Goal: Information Seeking & Learning: Learn about a topic

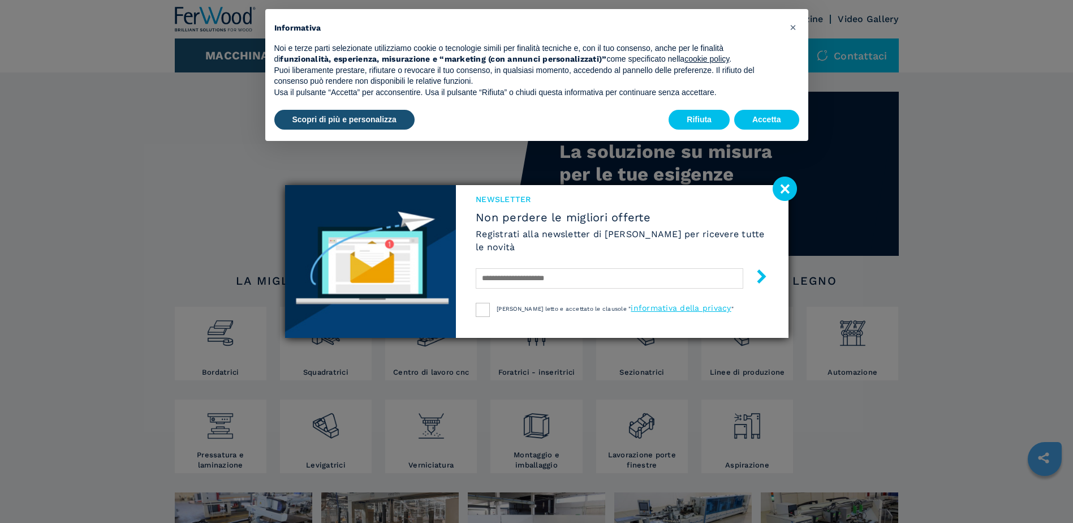
drag, startPoint x: 792, startPoint y: 191, endPoint x: 786, endPoint y: 186, distance: 7.2
click at [792, 191] on image at bounding box center [785, 189] width 24 height 24
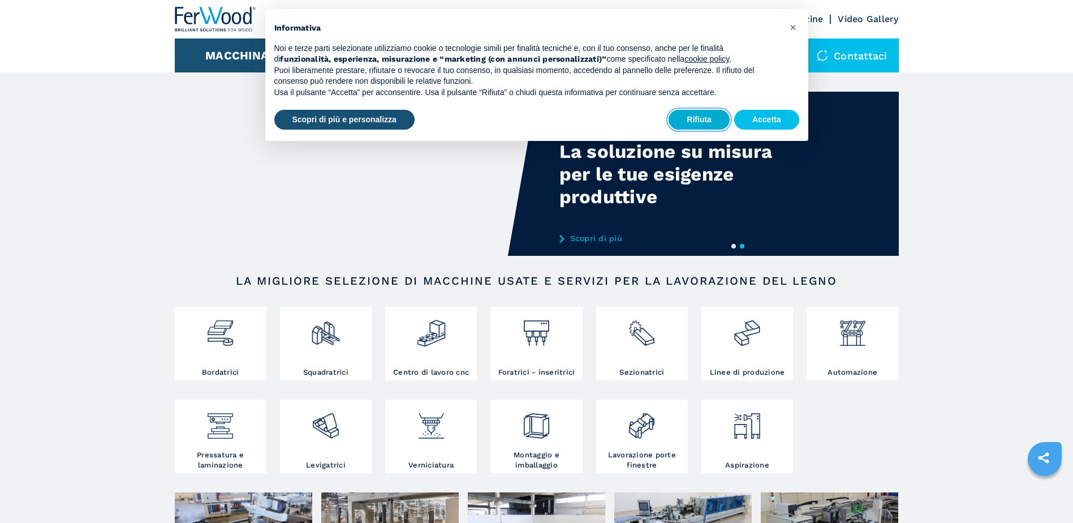
click at [697, 118] on button "Rifiuta" at bounding box center [699, 120] width 61 height 20
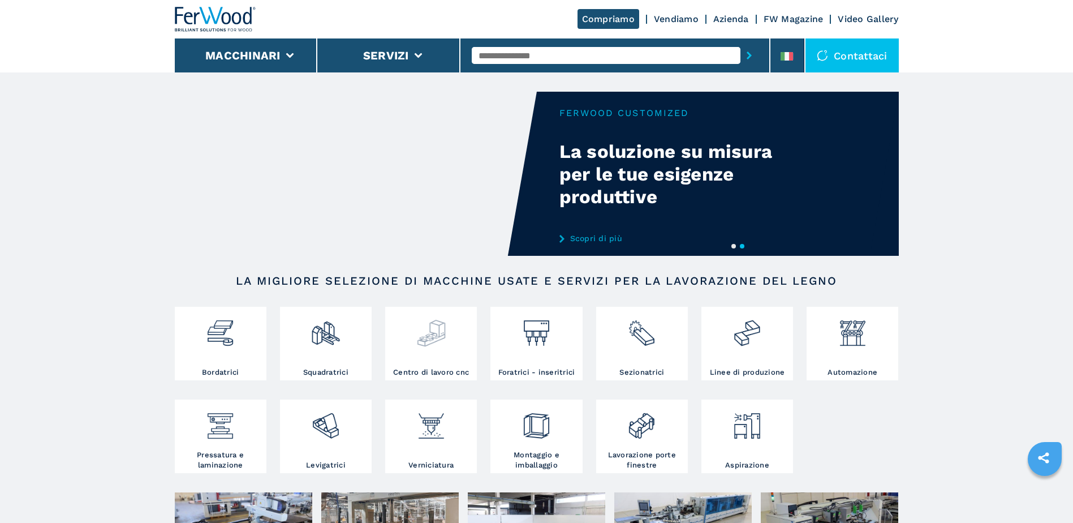
click at [439, 336] on img at bounding box center [431, 329] width 30 height 38
click at [428, 354] on div at bounding box center [431, 339] width 86 height 58
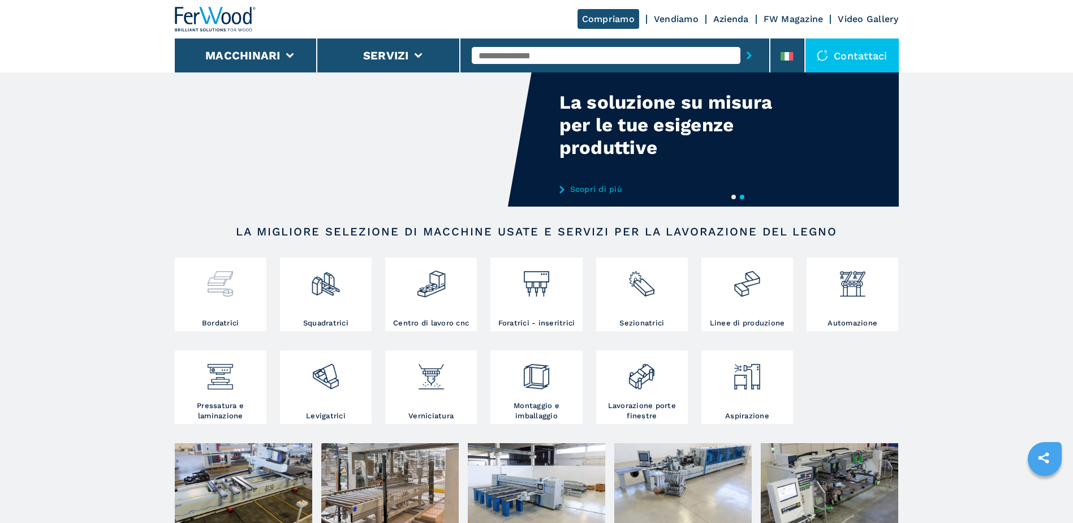
scroll to position [113, 0]
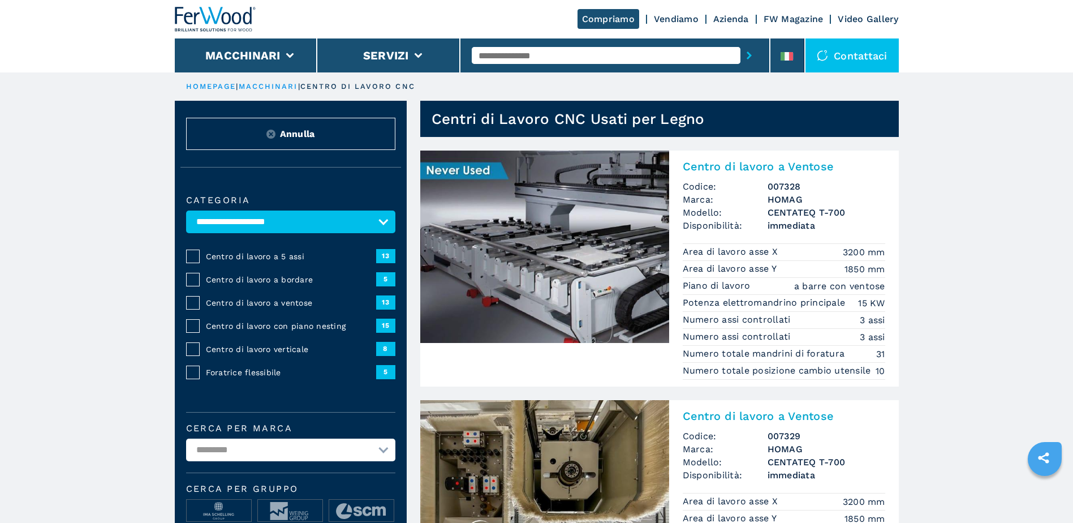
click at [309, 320] on span "Centro di lavoro con piano nesting" at bounding box center [291, 325] width 170 height 11
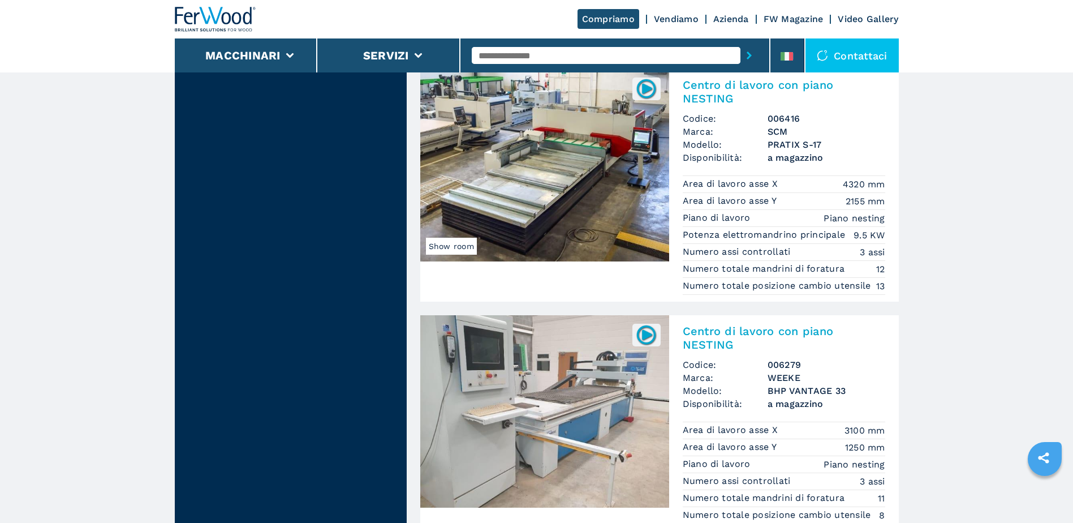
scroll to position [2829, 0]
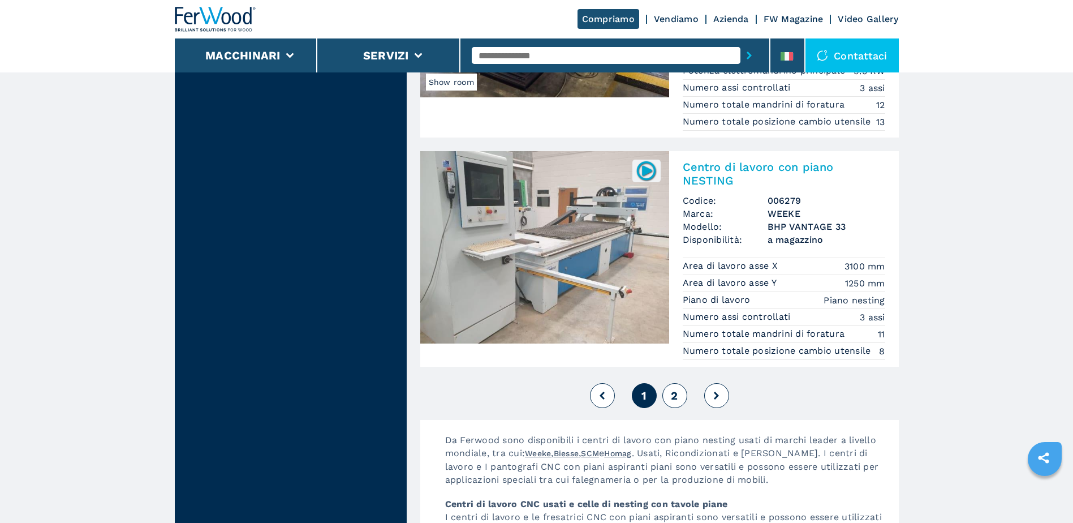
click at [675, 402] on span "2" at bounding box center [674, 396] width 7 height 14
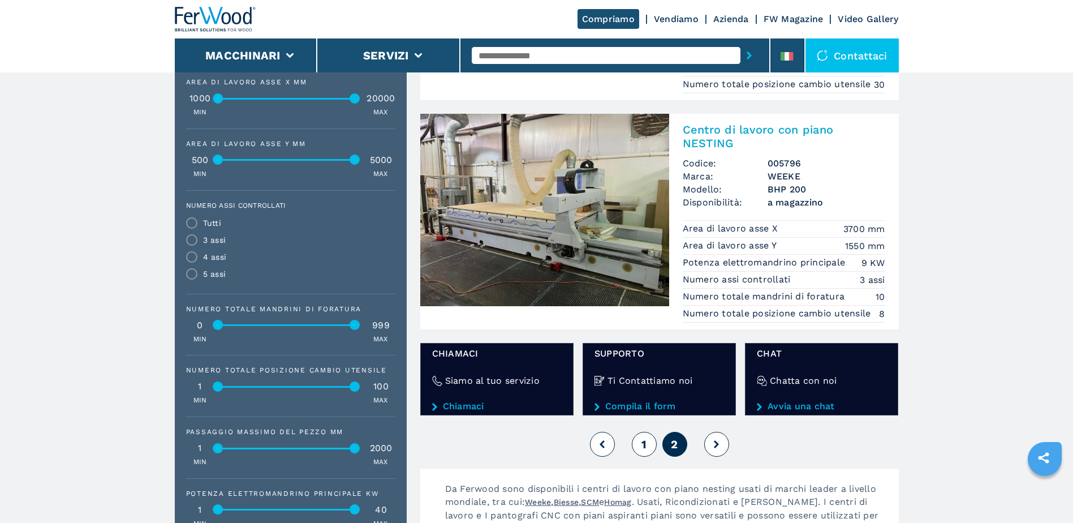
scroll to position [509, 0]
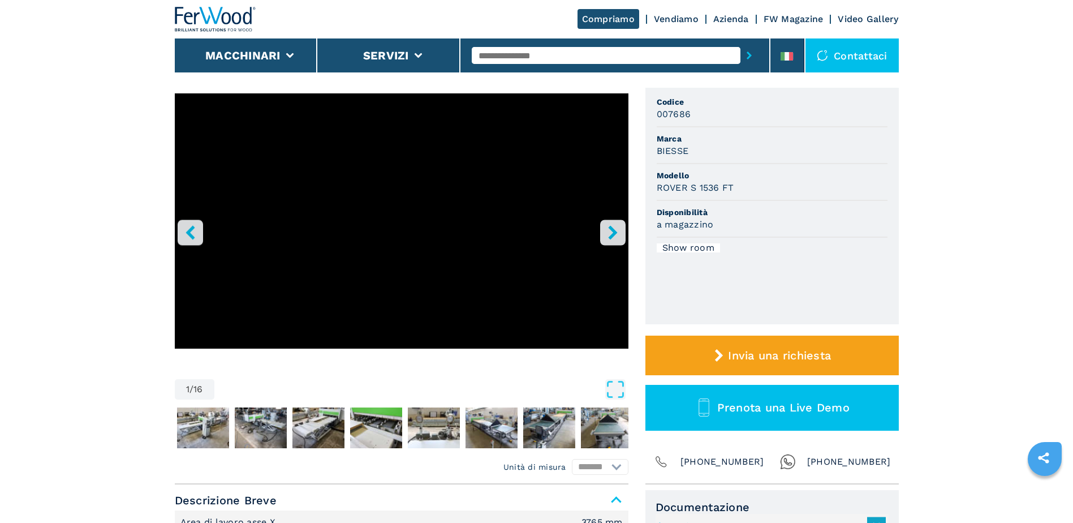
scroll to position [113, 0]
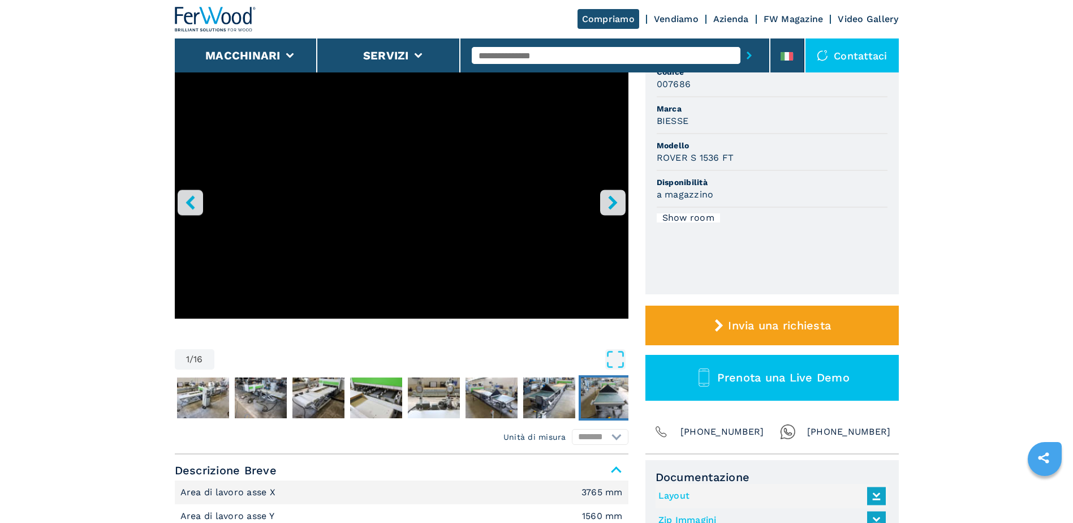
click at [614, 392] on img "Go to Slide 9" at bounding box center [607, 397] width 52 height 41
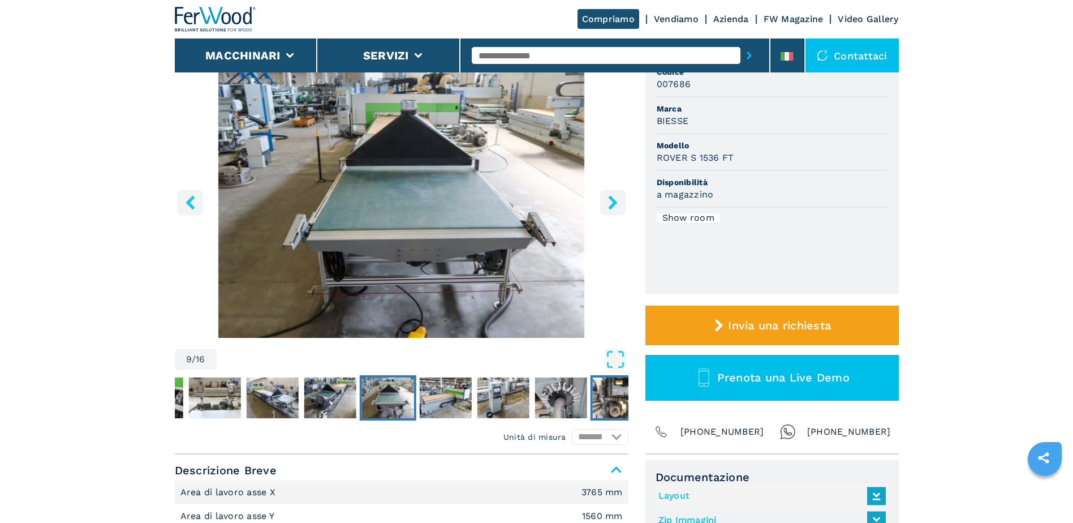
click at [606, 398] on img "Go to Slide 13" at bounding box center [618, 397] width 52 height 41
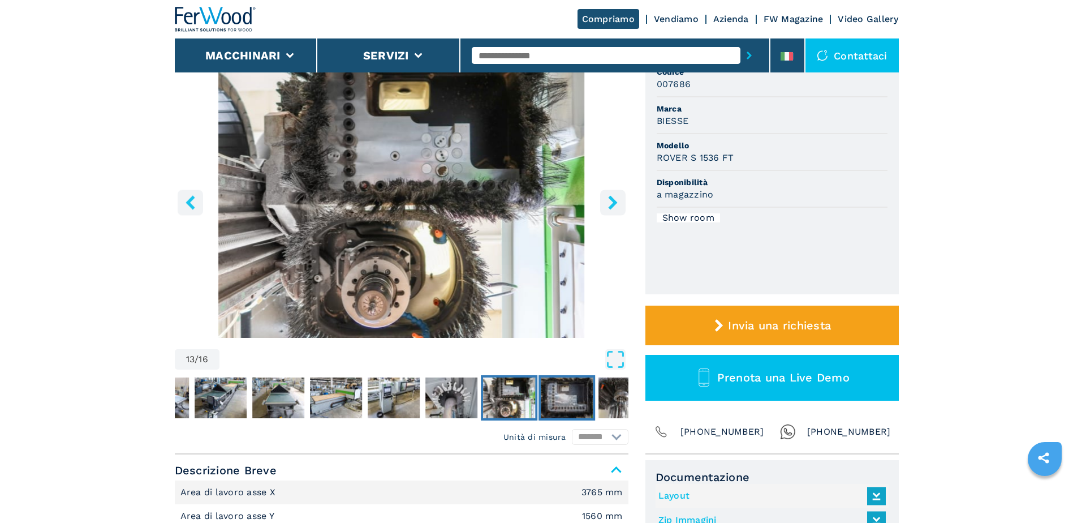
click at [566, 407] on img "Go to Slide 14" at bounding box center [567, 397] width 52 height 41
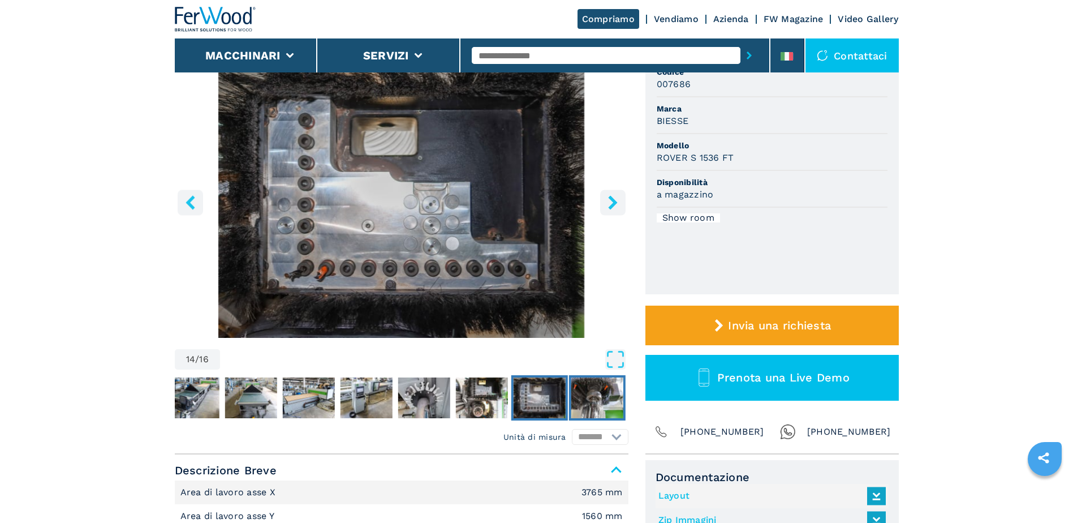
click at [592, 405] on img "Go to Slide 15" at bounding box center [597, 397] width 52 height 41
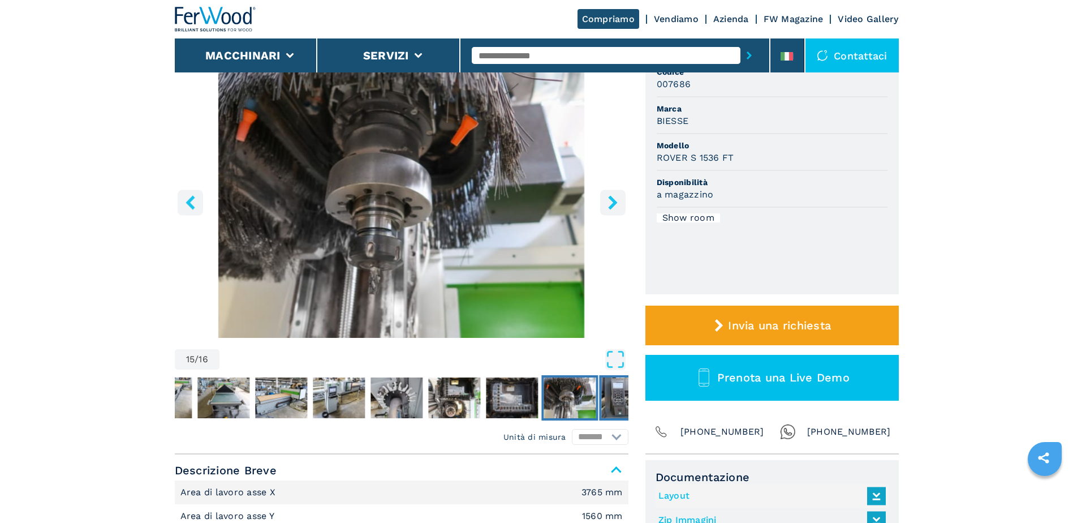
click at [625, 409] on img "Go to Slide 16" at bounding box center [628, 397] width 52 height 41
